Goal: Browse casually

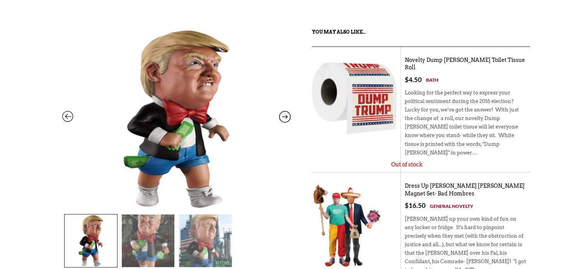
scroll to position [77, 0]
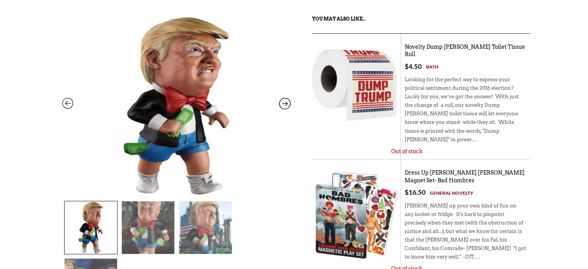
click at [151, 217] on img at bounding box center [148, 227] width 53 height 53
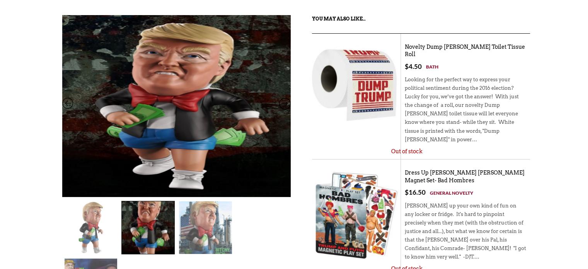
click at [116, 226] on img at bounding box center [91, 227] width 53 height 53
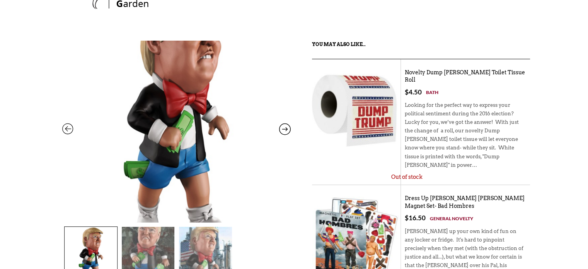
scroll to position [39, 0]
